Goal: Check status: Check status

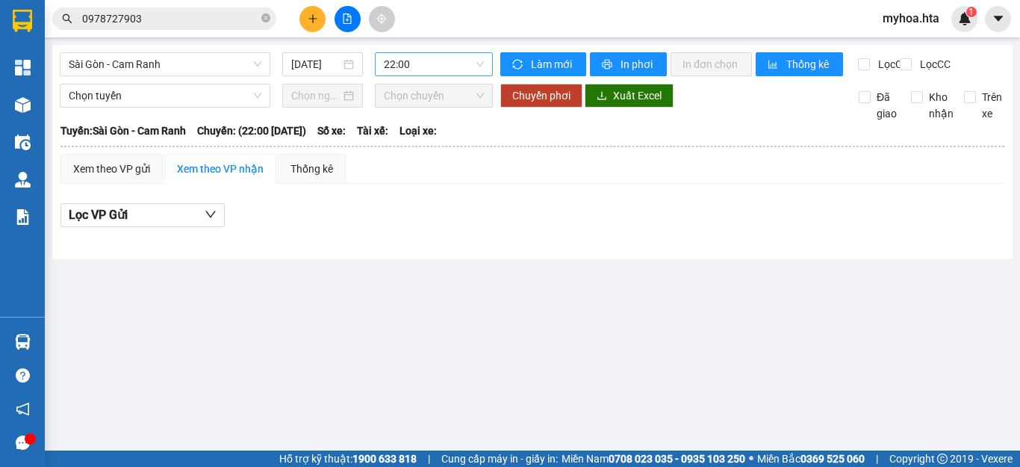
click at [409, 66] on span "22:00" at bounding box center [434, 64] width 100 height 22
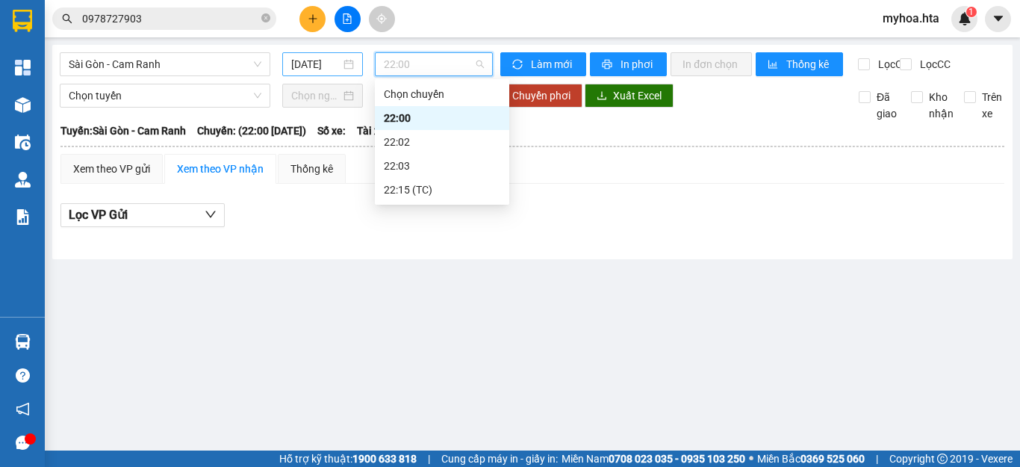
click at [319, 57] on input "[DATE]" at bounding box center [315, 64] width 49 height 16
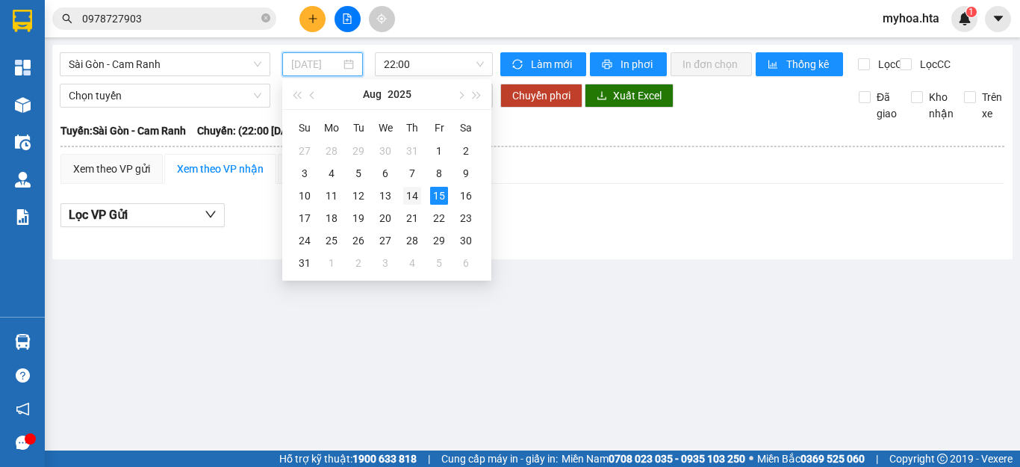
click at [415, 201] on div "14" at bounding box center [412, 196] width 18 height 18
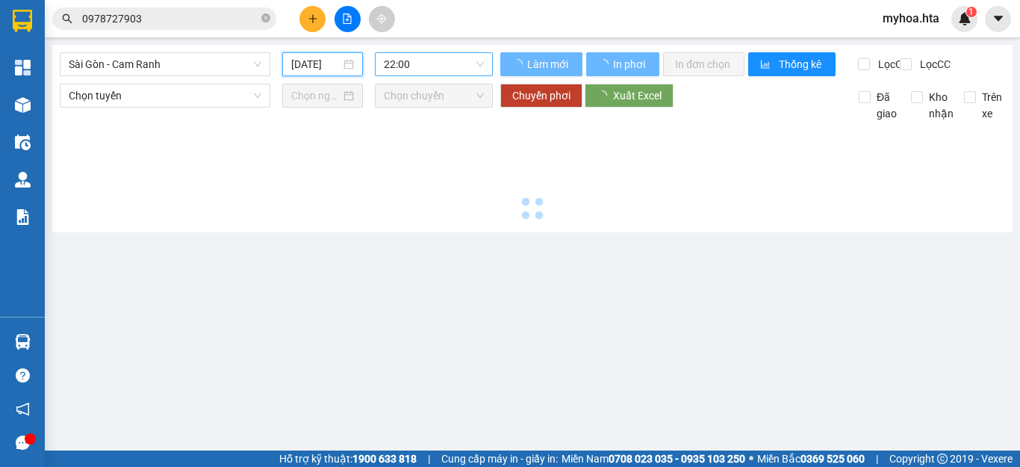
type input "[DATE]"
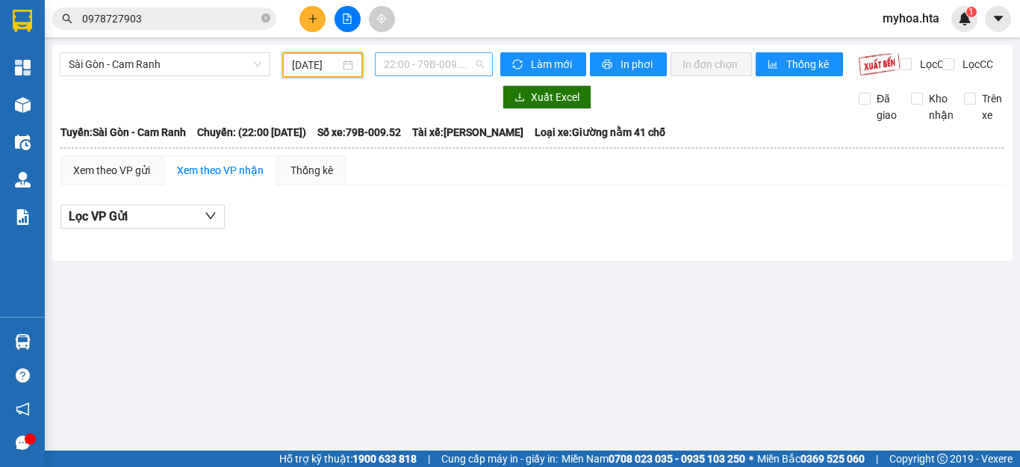
drag, startPoint x: 438, startPoint y: 71, endPoint x: 444, endPoint y: 111, distance: 40.9
click at [438, 72] on span "22:00 - 79B-009.52" at bounding box center [434, 64] width 100 height 22
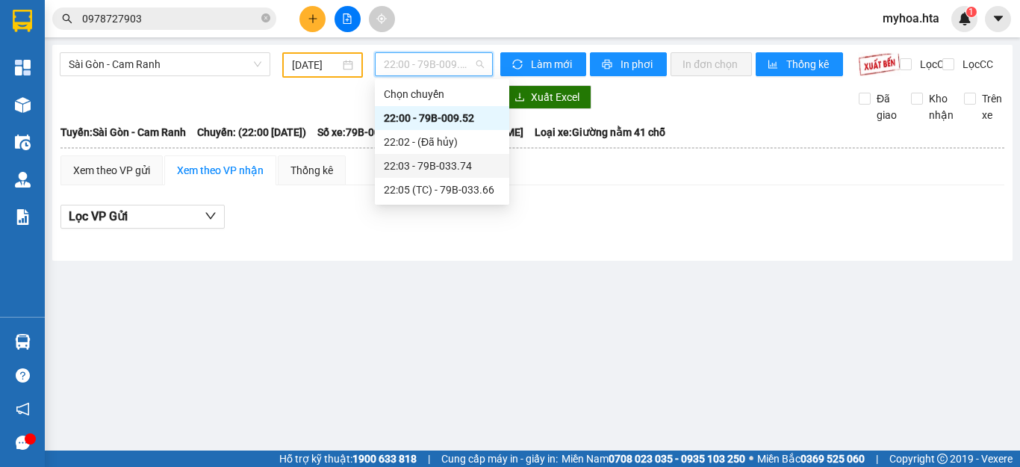
click at [439, 164] on div "22:03 - 79B-033.74" at bounding box center [442, 166] width 117 height 16
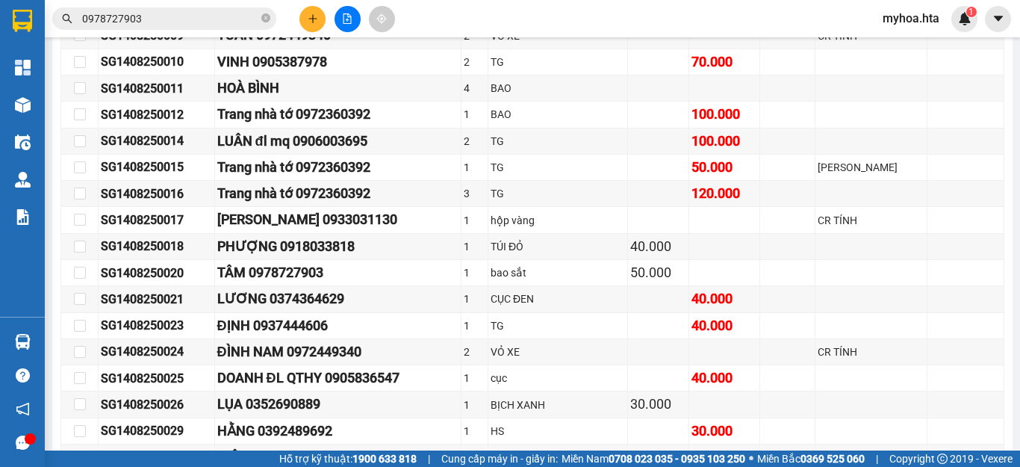
scroll to position [868, 0]
